Goal: Information Seeking & Learning: Learn about a topic

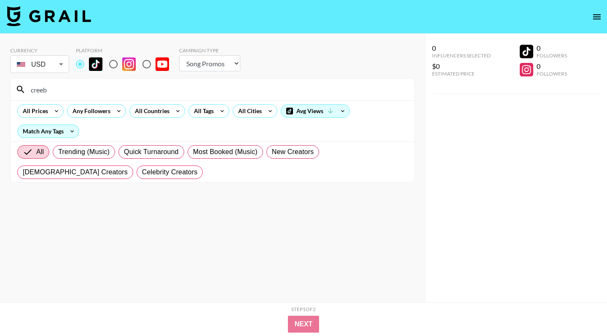
select select "Song"
click at [203, 116] on div "All Tags" at bounding box center [202, 111] width 27 height 13
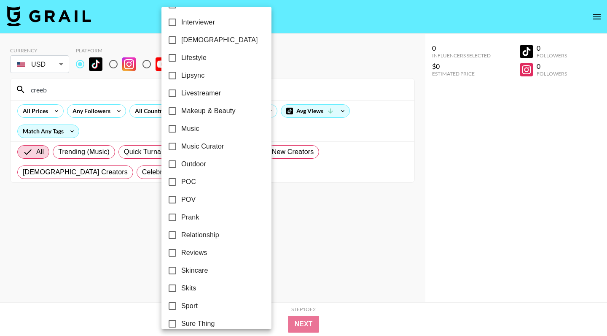
scroll to position [379, 0]
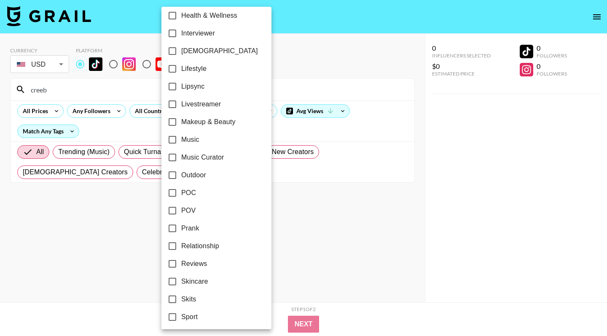
click at [190, 211] on span "POV" at bounding box center [188, 210] width 14 height 10
click at [181, 211] on input "POV" at bounding box center [173, 211] width 18 height 18
checkbox input "true"
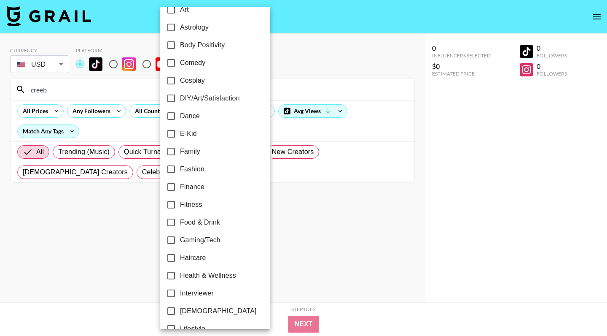
scroll to position [115, 0]
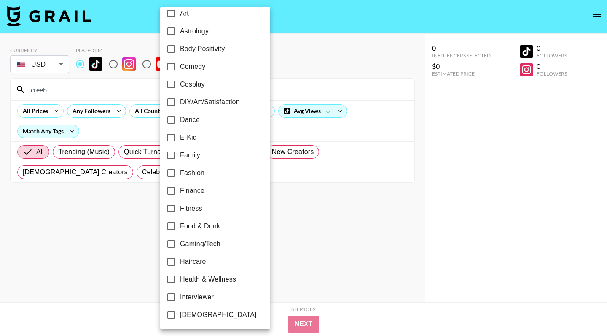
click at [196, 65] on span "Comedy" at bounding box center [192, 67] width 25 height 10
click at [180, 65] on input "Comedy" at bounding box center [171, 67] width 18 height 18
checkbox input "true"
click at [105, 88] on div at bounding box center [303, 168] width 607 height 336
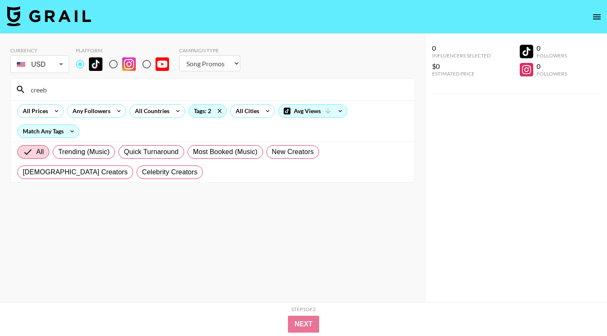
click at [105, 88] on div at bounding box center [303, 168] width 607 height 336
click at [105, 88] on input "creeb" at bounding box center [218, 89] width 384 height 13
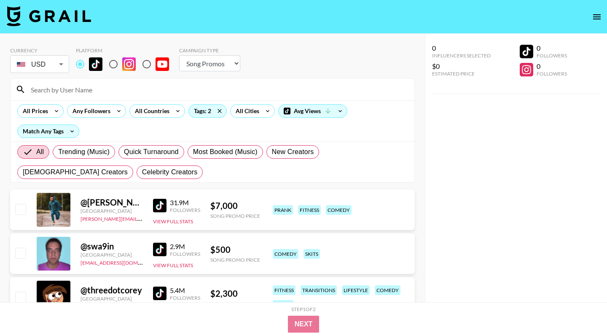
select select "Brand"
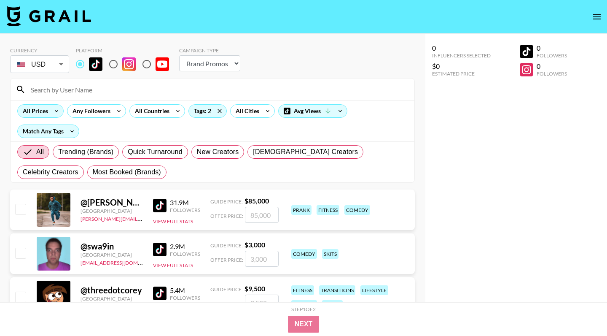
click at [50, 111] on icon at bounding box center [56, 111] width 13 height 13
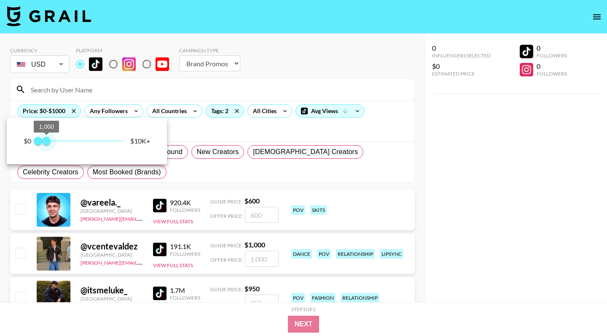
drag, startPoint x: 124, startPoint y: 142, endPoint x: 43, endPoint y: 140, distance: 80.6
click at [43, 140] on span "1,000" at bounding box center [46, 141] width 8 height 8
type input "500"
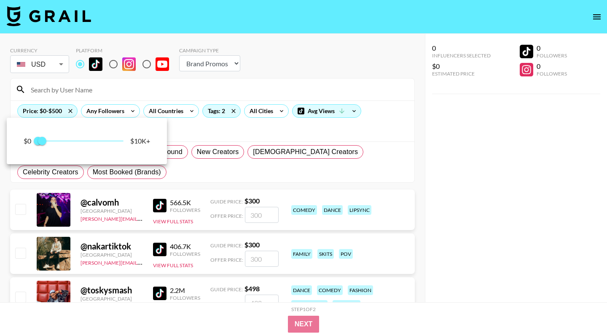
click at [197, 167] on div at bounding box center [303, 168] width 607 height 336
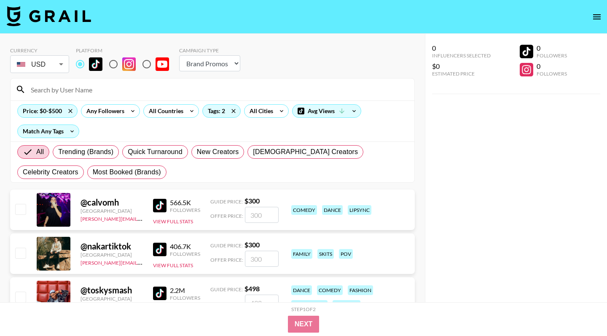
click at [154, 204] on img at bounding box center [159, 205] width 13 height 13
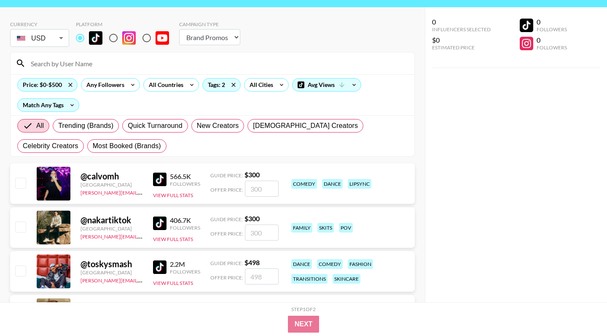
scroll to position [27, 0]
click at [156, 221] on img at bounding box center [159, 222] width 13 height 13
click at [159, 265] on img at bounding box center [159, 266] width 13 height 13
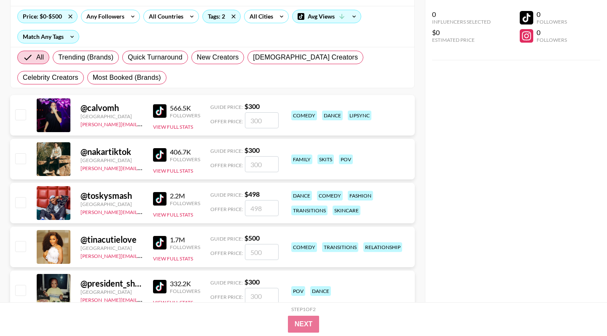
scroll to position [95, 0]
click at [159, 243] on img at bounding box center [159, 241] width 13 height 13
